Goal: Task Accomplishment & Management: Complete application form

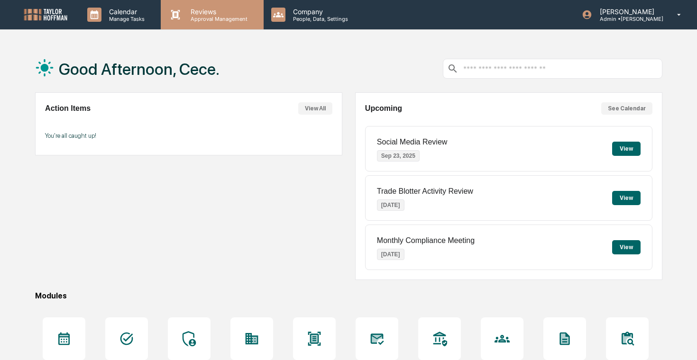
click at [231, 21] on p "Approval Management" at bounding box center [217, 19] width 69 height 7
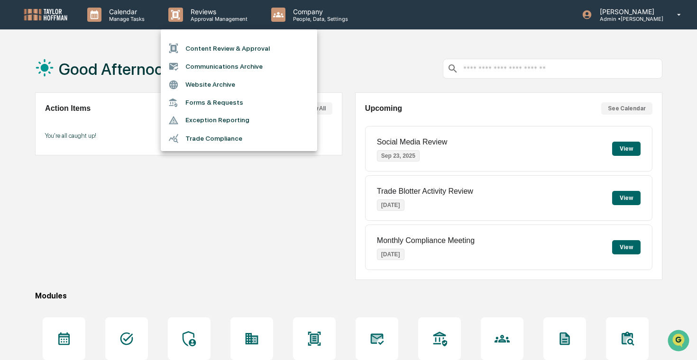
click at [221, 100] on li "Forms & Requests" at bounding box center [239, 103] width 157 height 18
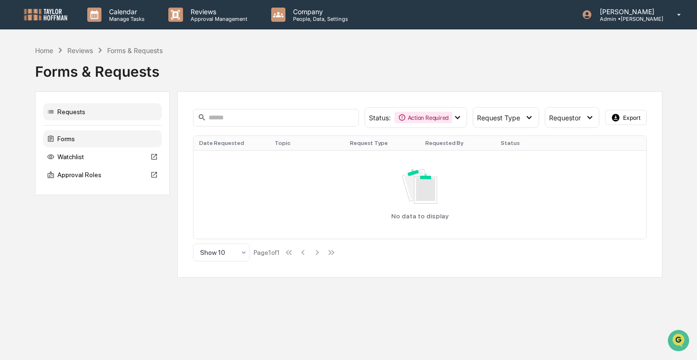
click at [81, 141] on div "Forms" at bounding box center [102, 138] width 119 height 17
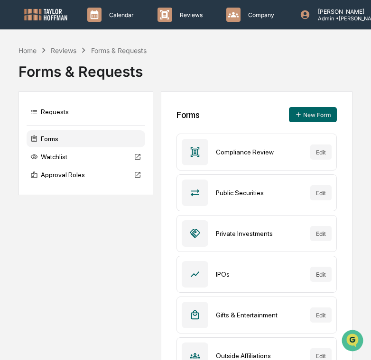
scroll to position [645, 0]
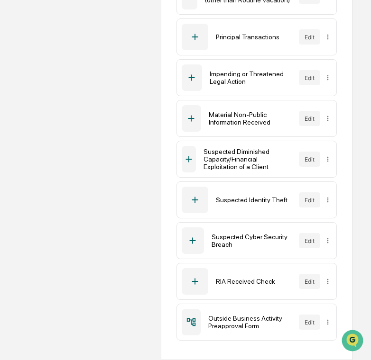
click at [238, 327] on div "Outside Business Activity Preapproval Form" at bounding box center [249, 322] width 83 height 15
copy div "Outside Business Activity Preapproval Form"
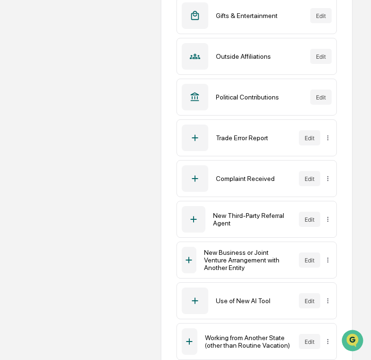
scroll to position [0, 0]
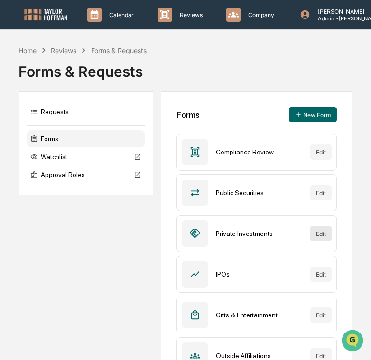
click at [328, 239] on button "Edit" at bounding box center [320, 233] width 21 height 15
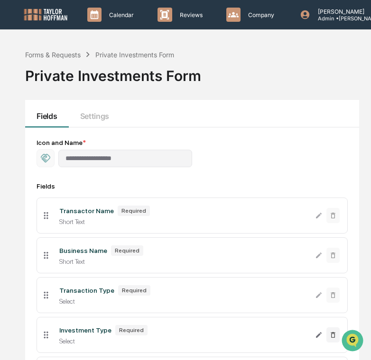
click at [328, 33] on div "**********" at bounding box center [185, 309] width 371 height 618
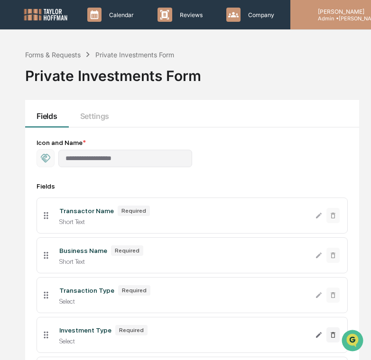
click at [330, 23] on div "[PERSON_NAME] Admin • [PERSON_NAME]" at bounding box center [352, 14] width 125 height 29
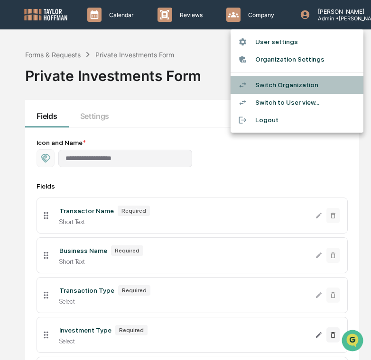
click at [295, 80] on li "Switch Organization" at bounding box center [296, 85] width 133 height 18
